Goal: Navigation & Orientation: Go to known website

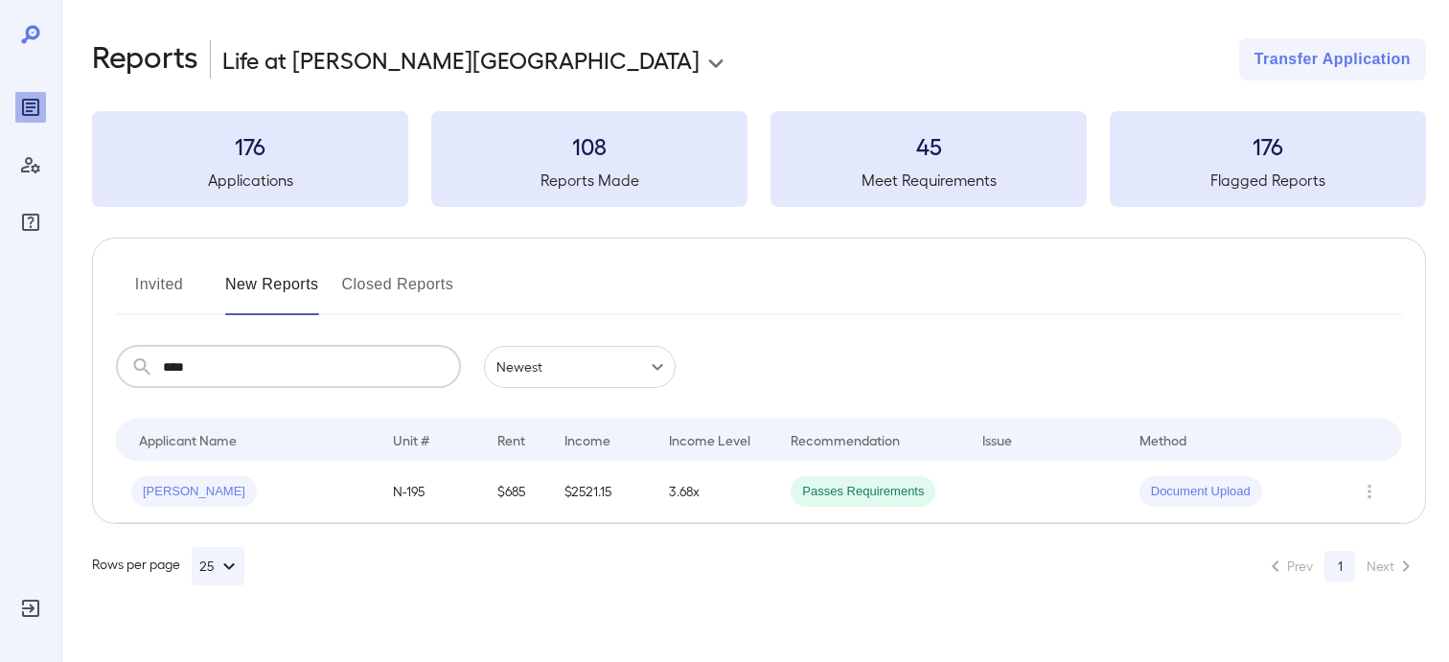
click at [207, 375] on input "****" at bounding box center [312, 367] width 298 height 42
type input "*"
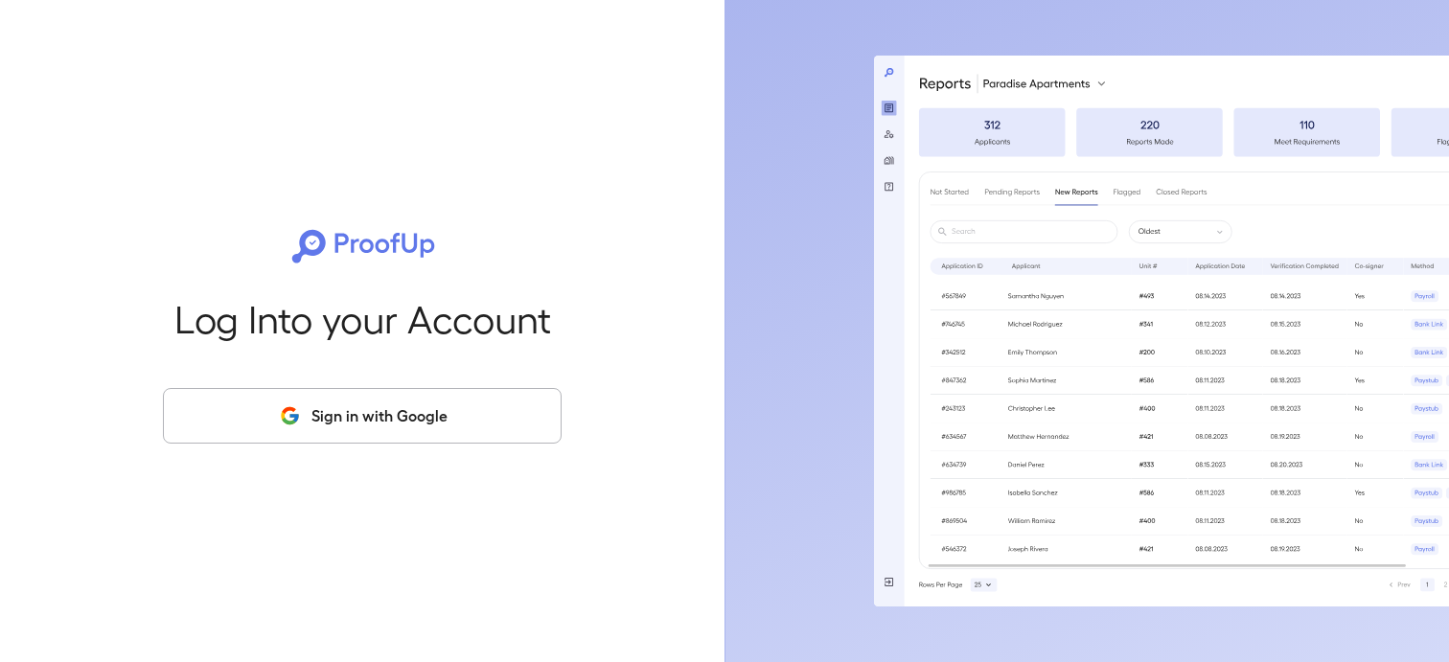
click at [379, 413] on button "Sign in with Google" at bounding box center [362, 416] width 399 height 56
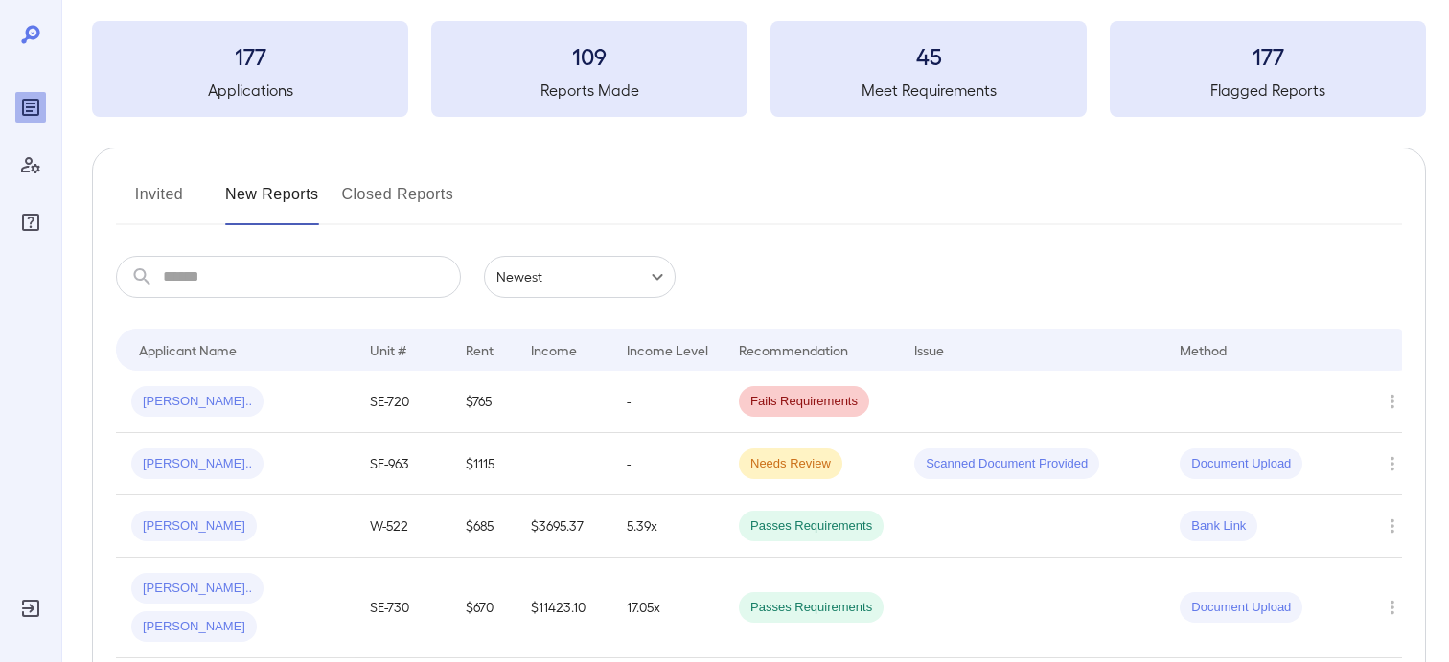
scroll to position [94, 0]
